Goal: Transaction & Acquisition: Purchase product/service

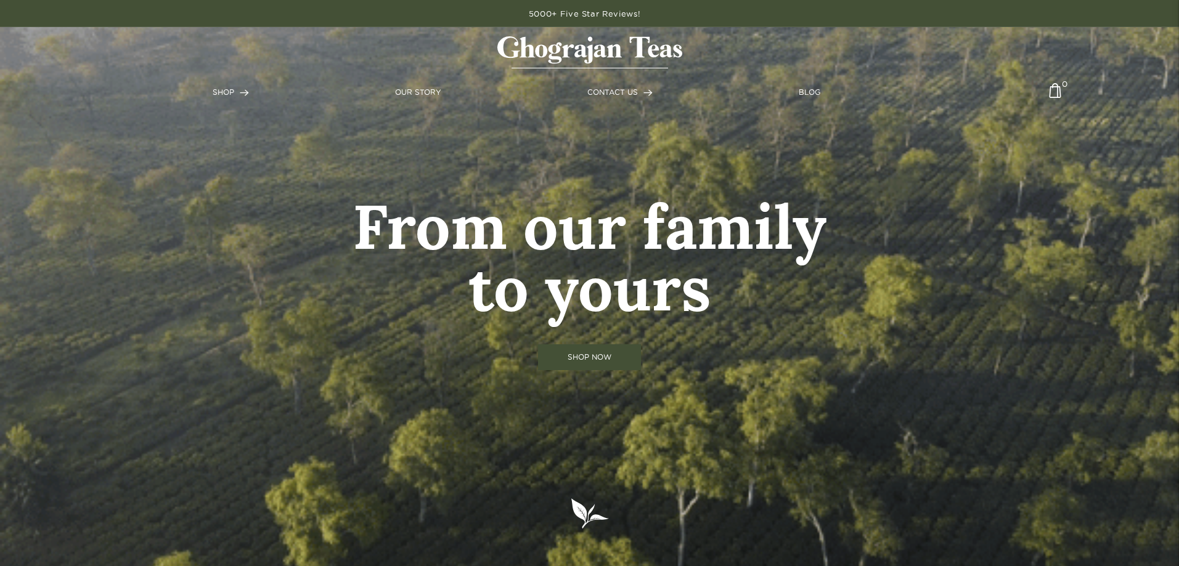
click at [616, 348] on link "SHOP NOW" at bounding box center [589, 358] width 103 height 26
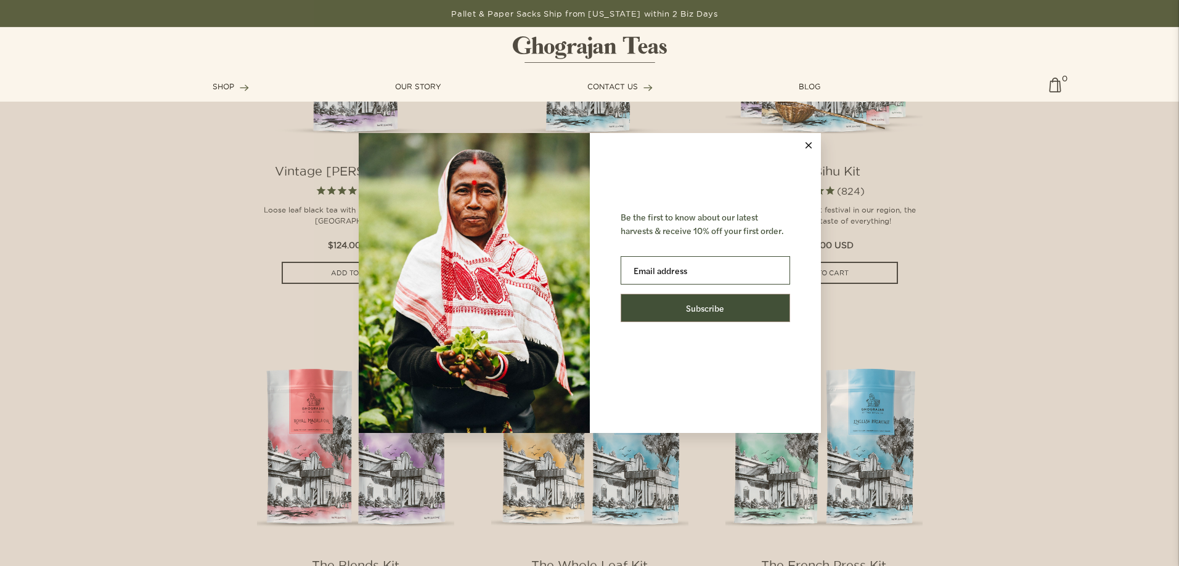
scroll to position [1109, 0]
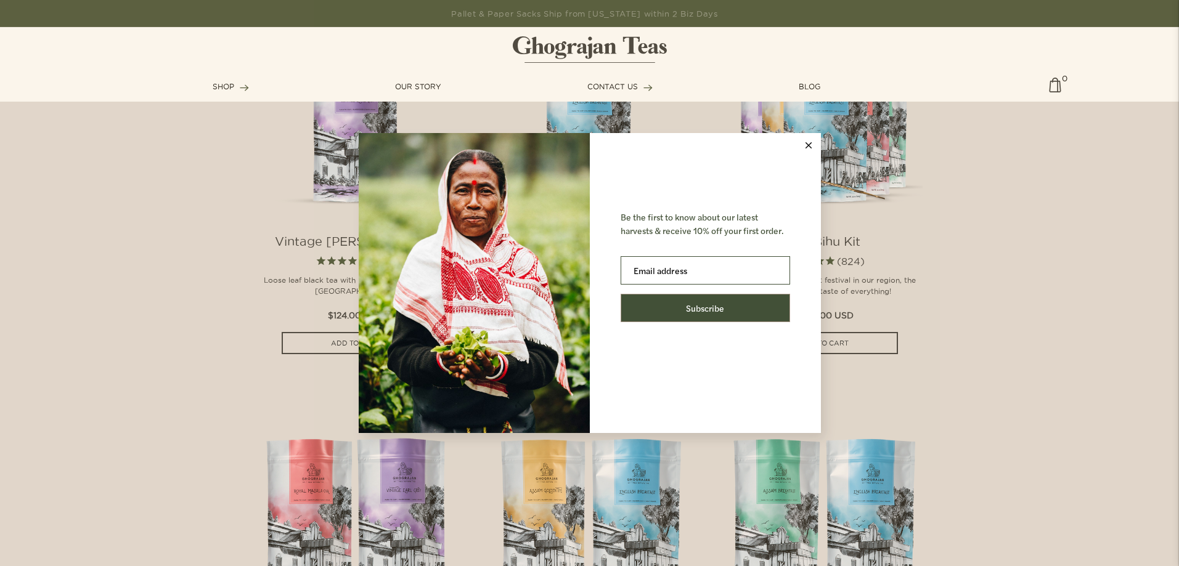
click at [807, 147] on icon at bounding box center [809, 145] width 6 height 6
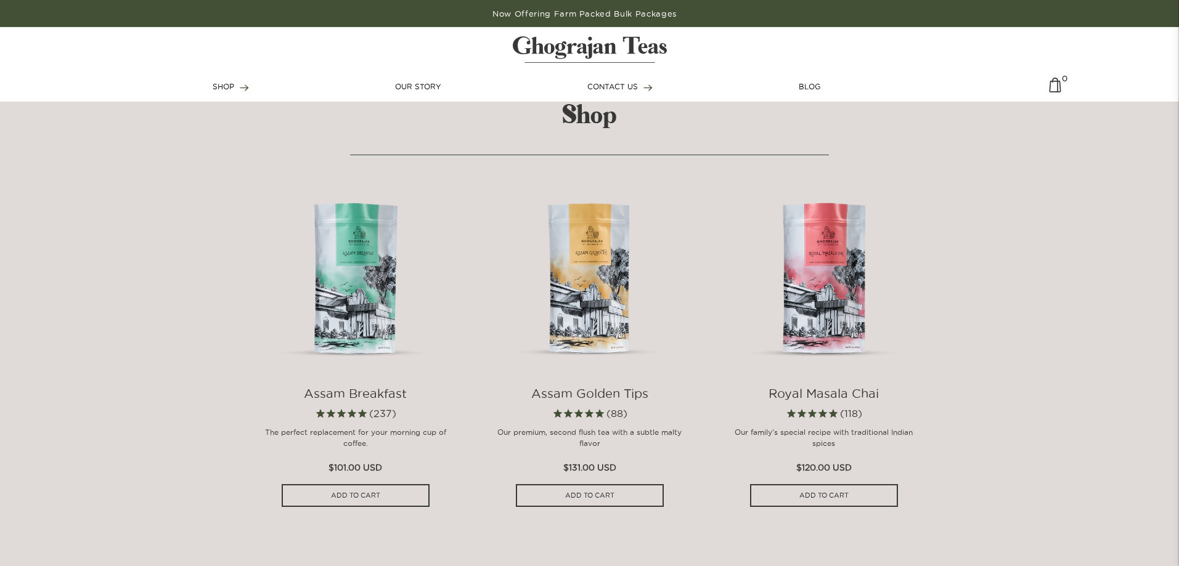
scroll to position [555, 0]
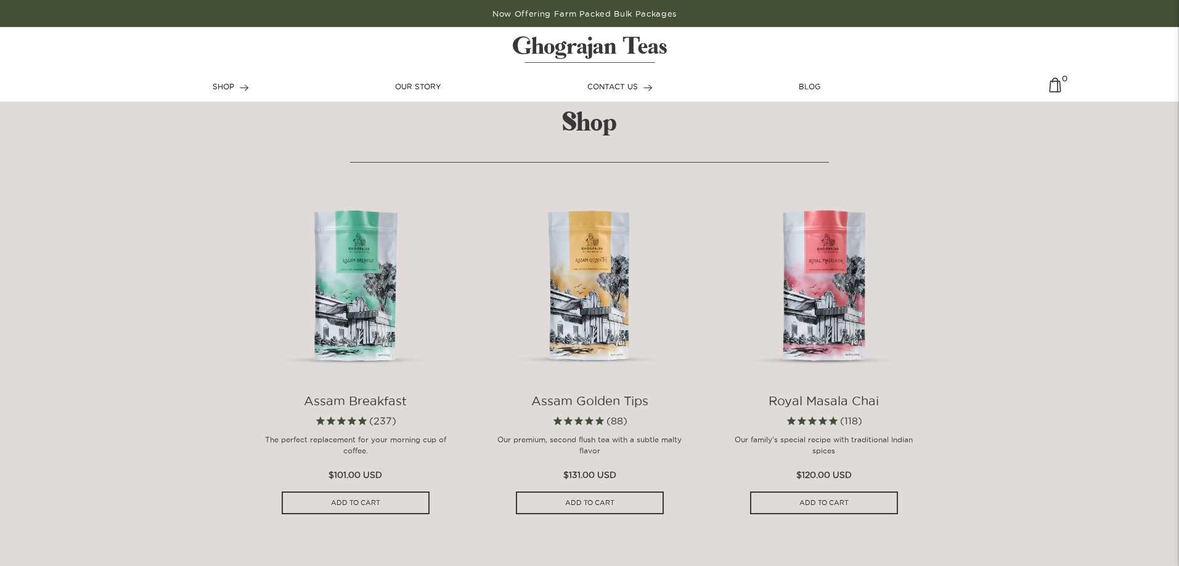
click at [356, 282] on img at bounding box center [355, 279] width 197 height 197
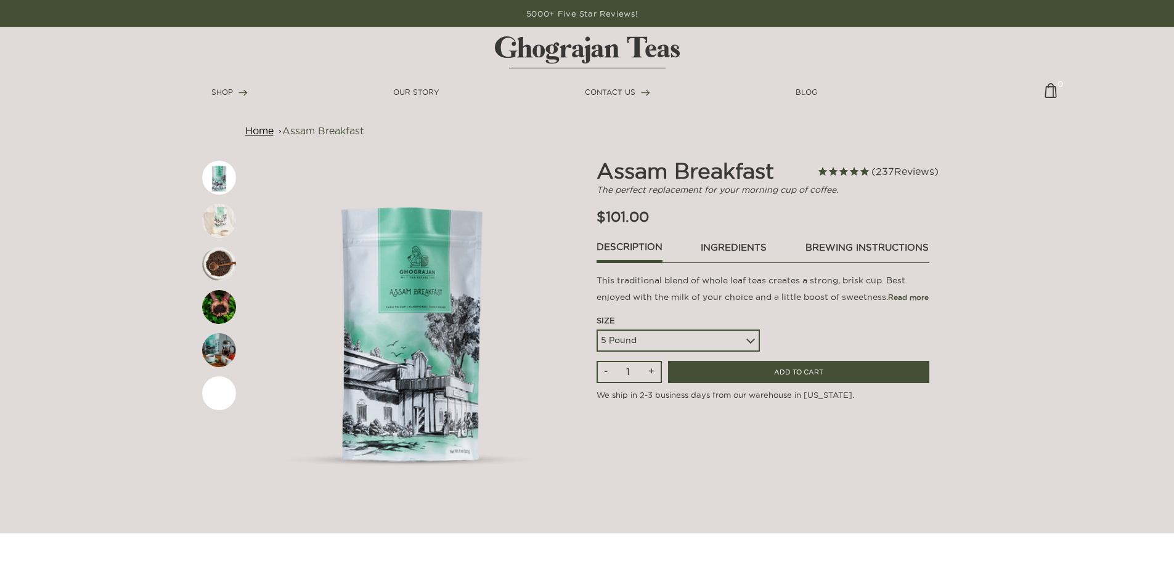
click at [703, 340] on select "5 Pound 10 Pound Paper Sack (68 lbs) Pallet - 20 Paper Sacks - 1364 lbs" at bounding box center [678, 341] width 163 height 22
click at [599, 330] on select "5 Pound 10 Pound Paper Sack (68 lbs) Pallet - 20 Paper Sacks - 1364 lbs" at bounding box center [680, 341] width 163 height 22
click at [695, 403] on div "Assam Breakfast Assam Breakfast The perfect replacement for your morning cup of…" at bounding box center [765, 324] width 351 height 333
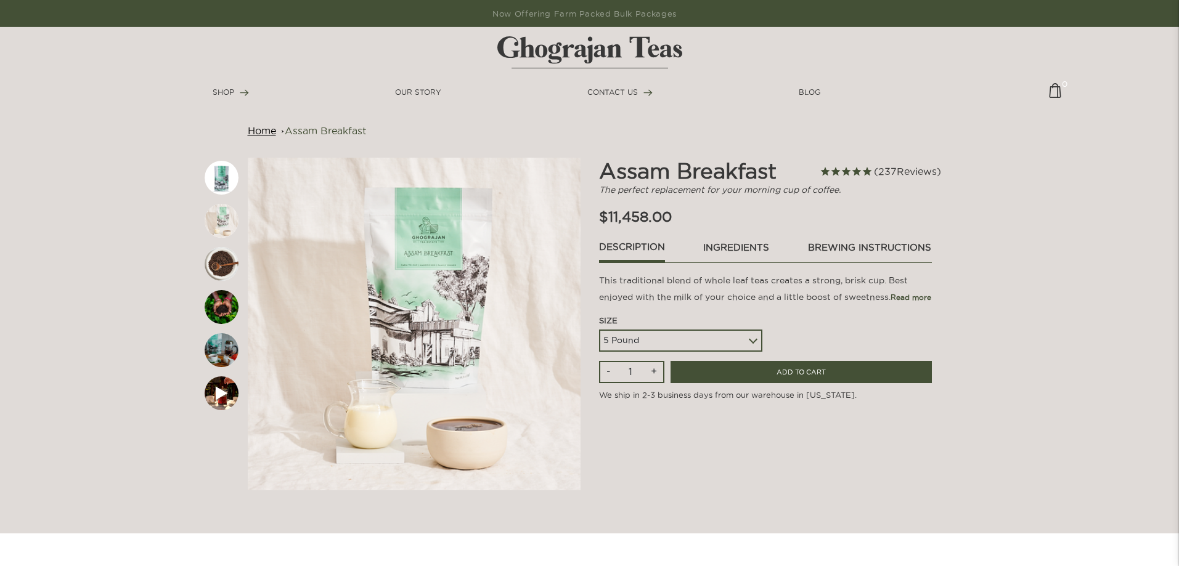
click at [695, 341] on select "5 Pound 10 Pound Paper Sack (68 lbs) Pallet - 20 Paper Sacks - 1364 lbs" at bounding box center [680, 341] width 163 height 22
select select
click at [599, 330] on select "5 Pound 10 Pound Paper Sack (68 lbs) Pallet - 20 Paper Sacks - 1364 lbs" at bounding box center [680, 341] width 163 height 22
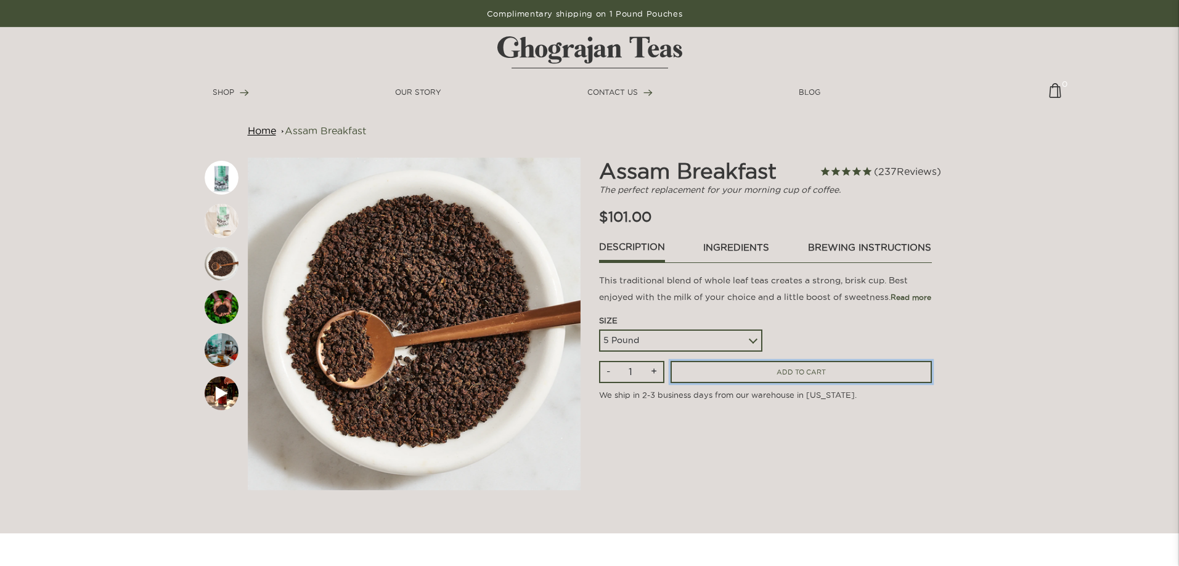
click at [701, 372] on input "ADD TO CART" at bounding box center [801, 372] width 261 height 23
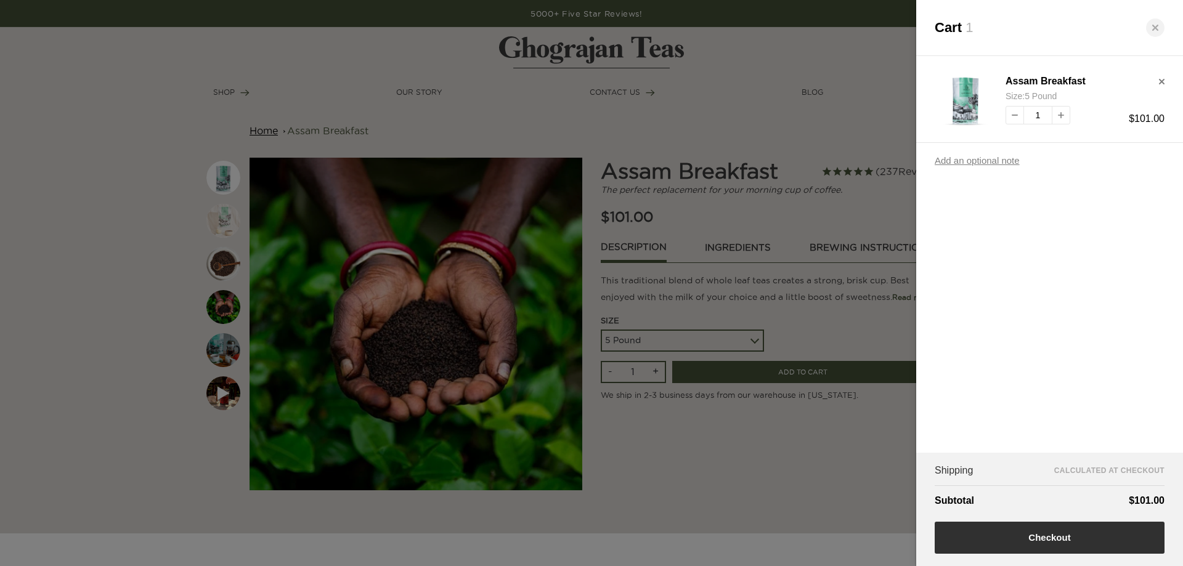
click at [1049, 534] on button "Checkout" at bounding box center [1050, 538] width 230 height 32
